Goal: Task Accomplishment & Management: Manage account settings

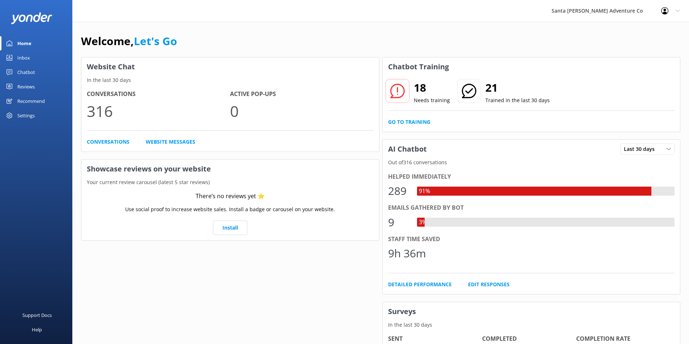
click at [25, 59] on div "Inbox" at bounding box center [23, 58] width 13 height 14
